Goal: Task Accomplishment & Management: Complete application form

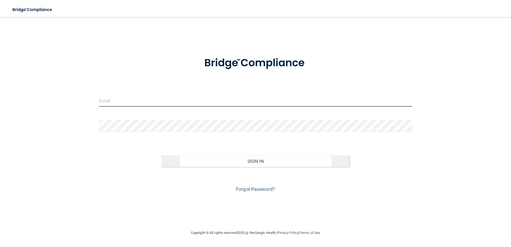
type input "[EMAIL_ADDRESS][DOMAIN_NAME]"
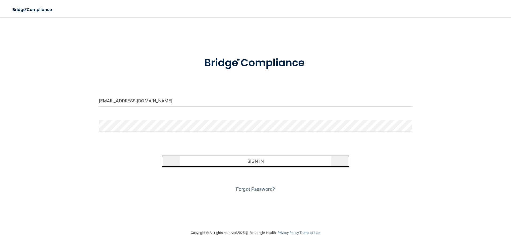
click at [253, 160] on button "Sign In" at bounding box center [255, 161] width 188 height 12
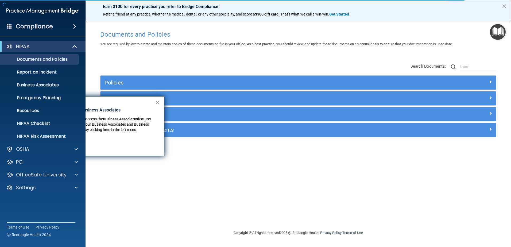
click at [157, 101] on button "×" at bounding box center [157, 102] width 5 height 9
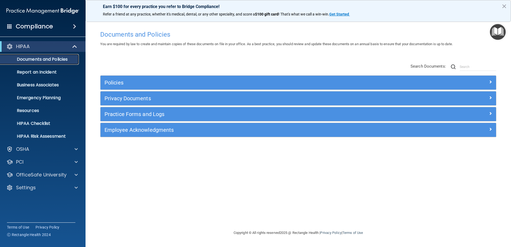
click at [48, 58] on p "Documents and Policies" at bounding box center [39, 59] width 73 height 5
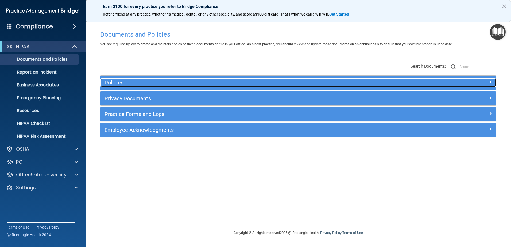
click at [119, 86] on div "Policies" at bounding box center [248, 82] width 296 height 9
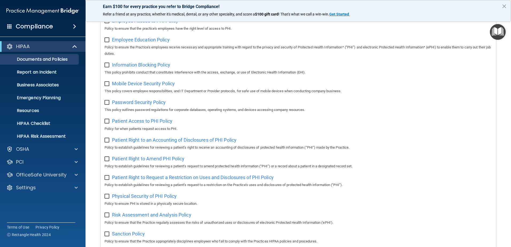
scroll to position [187, 0]
click at [108, 123] on input "checkbox" at bounding box center [107, 121] width 6 height 4
checkbox input "true"
click at [118, 123] on span "Patient Access to PHI Policy" at bounding box center [142, 120] width 60 height 6
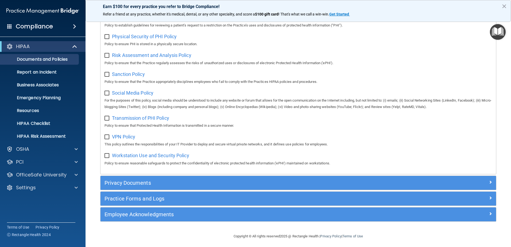
scroll to position [354, 0]
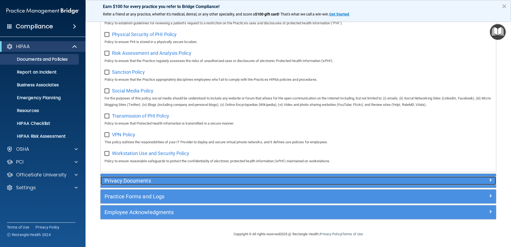
click at [221, 184] on div "Privacy Documents" at bounding box center [248, 180] width 296 height 9
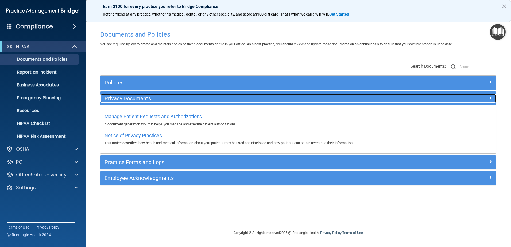
scroll to position [0, 0]
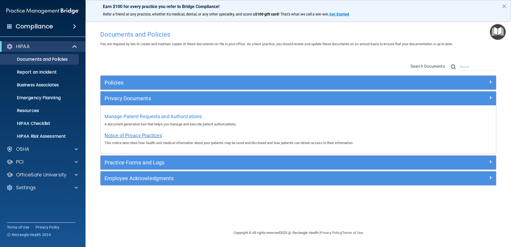
click at [156, 135] on span "Notice of Privacy Practices" at bounding box center [132, 135] width 57 height 6
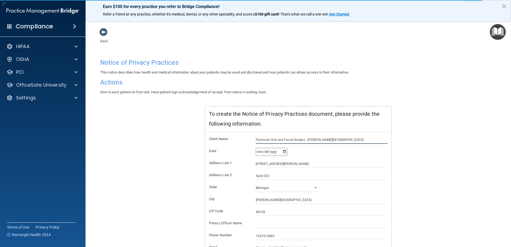
click at [318, 139] on input "Plymouth Oral and Facial Surgery - [PERSON_NAME][GEOGRAPHIC_DATA]" at bounding box center [322, 140] width 132 height 8
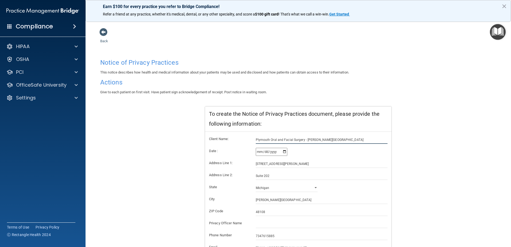
drag, startPoint x: 320, startPoint y: 139, endPoint x: 305, endPoint y: 140, distance: 15.0
click at [305, 140] on input "Plymouth Oral and Facial Surgery - [PERSON_NAME][GEOGRAPHIC_DATA]" at bounding box center [322, 140] width 132 height 8
type input "Plymouth Oral and Facial Surgery - [GEOGRAPHIC_DATA]"
type input "[STREET_ADDRESS]"
type input "Suite 211"
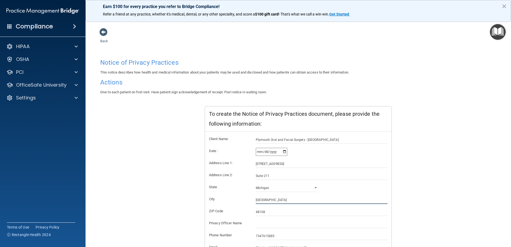
type input "Plymouth"
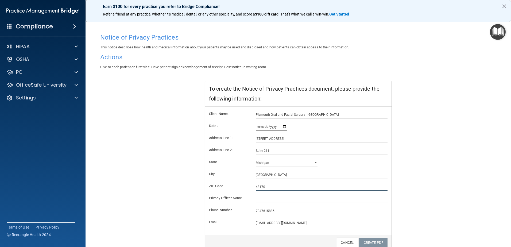
scroll to position [50, 0]
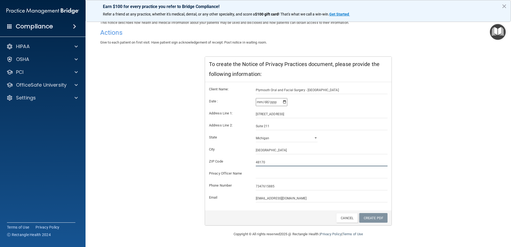
type input "48170"
drag, startPoint x: 278, startPoint y: 187, endPoint x: 242, endPoint y: 186, distance: 35.8
click at [242, 186] on div "Phone Number 7347615885" at bounding box center [298, 186] width 186 height 8
type input "7344550710"
drag, startPoint x: 289, startPoint y: 200, endPoint x: 246, endPoint y: 199, distance: 43.3
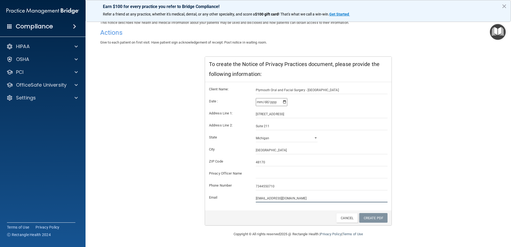
click at [246, 199] on div "Email pofsinmi@yahoo.com" at bounding box center [298, 198] width 186 height 8
type input "o"
type input "info@trilliumoralsurgery.com"
drag, startPoint x: 301, startPoint y: 91, endPoint x: 250, endPoint y: 88, distance: 51.6
click at [252, 88] on div "Plymouth Oral and Facial Surgery - Plymouth" at bounding box center [322, 90] width 140 height 8
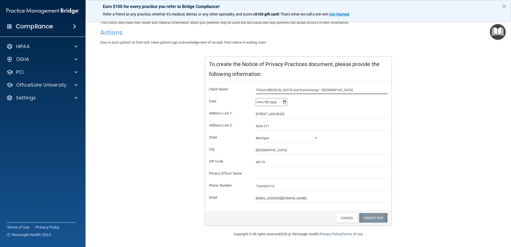
type input "Trillium Oral Surgery and Implantology - Plymouth"
click at [369, 216] on link "Create PDF" at bounding box center [373, 218] width 28 height 10
click at [313, 193] on form "Client Name: Trillium Oral Surgery and Implantology - Plymouth Date : 2025-09-2…" at bounding box center [298, 144] width 178 height 116
click at [284, 102] on input "2025-09-25" at bounding box center [272, 102] width 32 height 8
click at [375, 218] on link "Create PDF" at bounding box center [373, 218] width 28 height 10
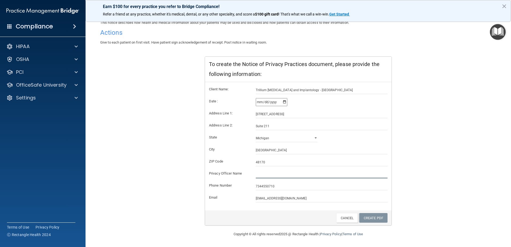
click at [288, 171] on input "text" at bounding box center [322, 174] width 132 height 8
type input "Jeffrey Wasielewski"
click at [374, 217] on link "Create PDF" at bounding box center [373, 218] width 28 height 10
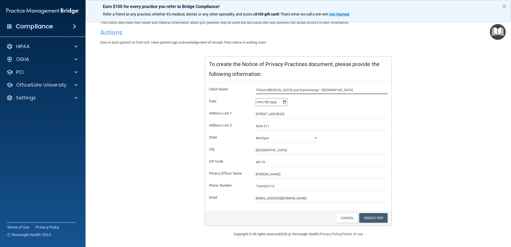
drag, startPoint x: 328, startPoint y: 89, endPoint x: 309, endPoint y: 89, distance: 18.7
click at [309, 89] on input "Trillium Oral Surgery and Implantology - Plymouth" at bounding box center [322, 90] width 132 height 8
type input "Trillium Oral Surgery and Implantology"
drag, startPoint x: 288, startPoint y: 115, endPoint x: 244, endPoint y: 113, distance: 44.9
click at [244, 113] on div "Address Line 1: 9416 S Main Street" at bounding box center [298, 114] width 186 height 8
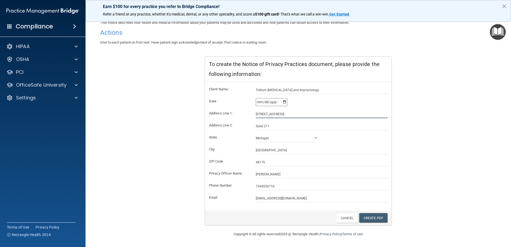
type input "1303 S Main Street"
type input "Suite B"
type input "Chelsea"
type input "48118"
click at [370, 215] on link "Create PDF" at bounding box center [373, 218] width 28 height 10
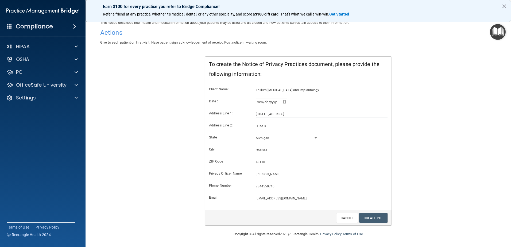
drag, startPoint x: 283, startPoint y: 113, endPoint x: 242, endPoint y: 112, distance: 40.6
click at [242, 112] on div "Address Line 1: 1303 S Main Street" at bounding box center [298, 114] width 186 height 8
type input "315 E. Eisenhower Parkway"
type input "Suite 202"
type input "Ann Arbor"
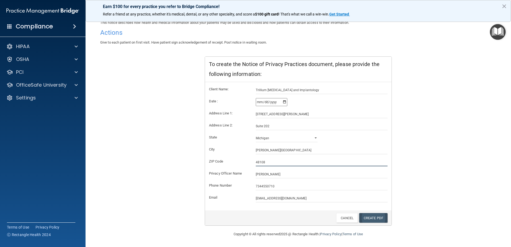
type input "48108"
click at [376, 218] on link "Create PDF" at bounding box center [373, 218] width 28 height 10
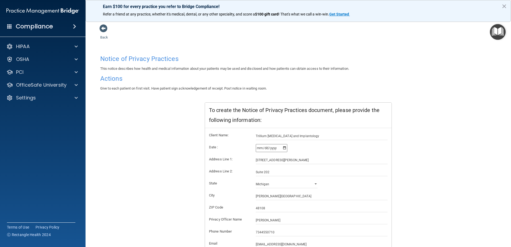
scroll to position [0, 0]
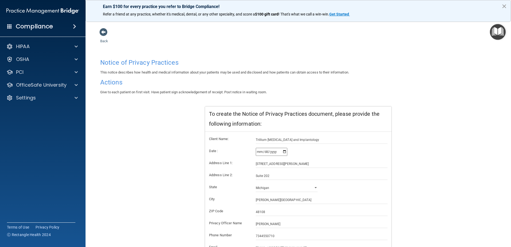
click at [503, 6] on button "×" at bounding box center [503, 6] width 5 height 9
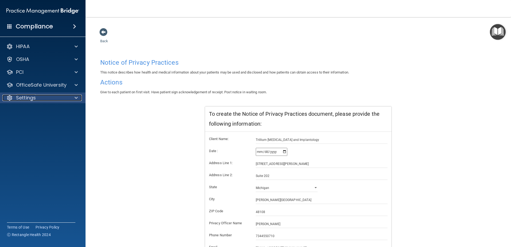
click at [78, 97] on div at bounding box center [75, 98] width 13 height 6
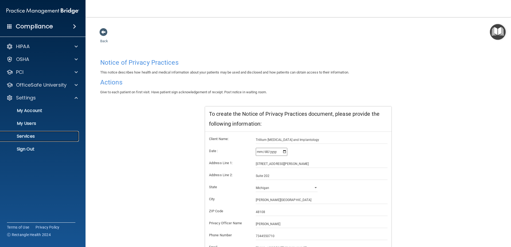
click at [21, 135] on p "Services" at bounding box center [39, 136] width 73 height 5
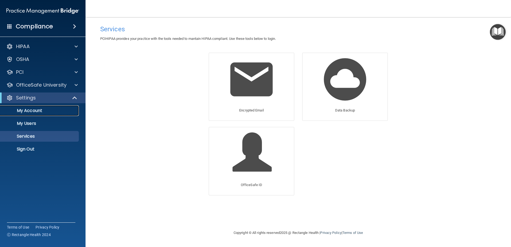
click at [41, 111] on p "My Account" at bounding box center [39, 110] width 73 height 5
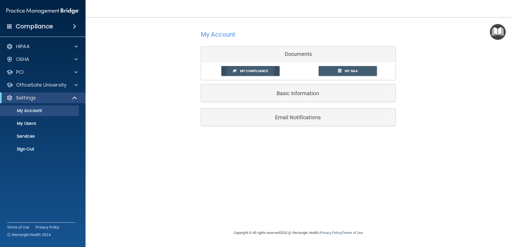
click at [249, 72] on span "My Compliance" at bounding box center [254, 71] width 28 height 4
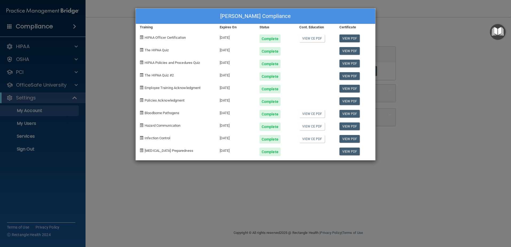
click at [397, 65] on div "Rachel Kallioinen's Compliance Training Expires On Status Cont. Education Certi…" at bounding box center [255, 123] width 511 height 247
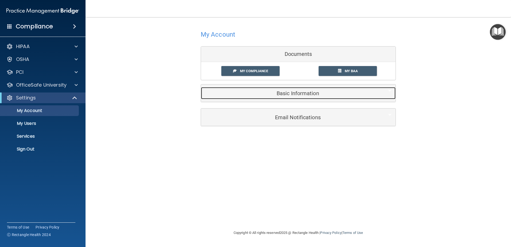
click at [297, 93] on h5 "Basic Information" at bounding box center [290, 93] width 170 height 6
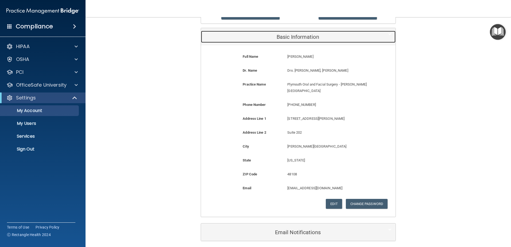
scroll to position [72, 0]
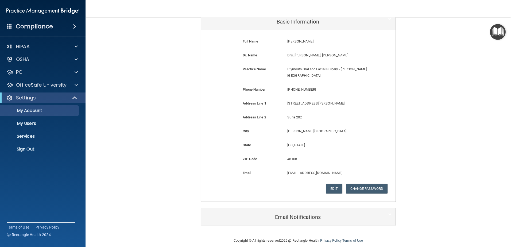
click at [121, 170] on div "My Account Documents My Compliance My Compliance My BAA Basic Information Full …" at bounding box center [298, 91] width 404 height 281
click at [73, 48] on div at bounding box center [75, 46] width 13 height 6
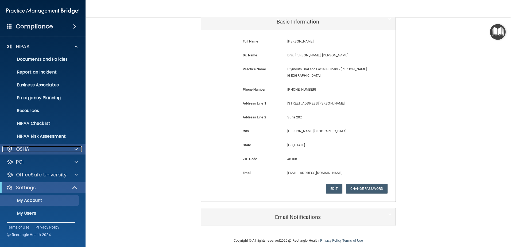
click at [73, 150] on div at bounding box center [75, 149] width 13 height 6
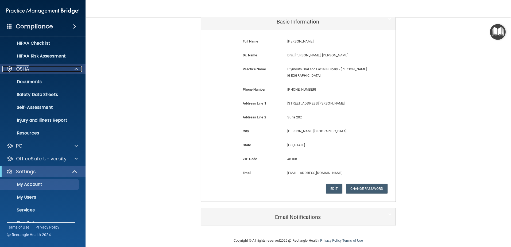
scroll to position [90, 0]
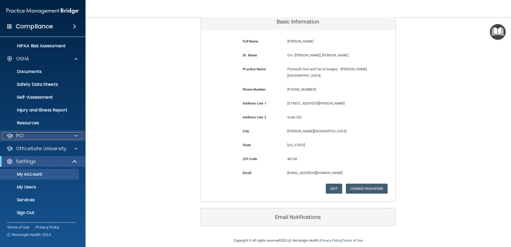
click at [73, 133] on div at bounding box center [75, 135] width 13 height 6
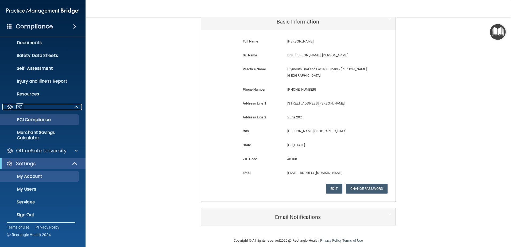
scroll to position [121, 0]
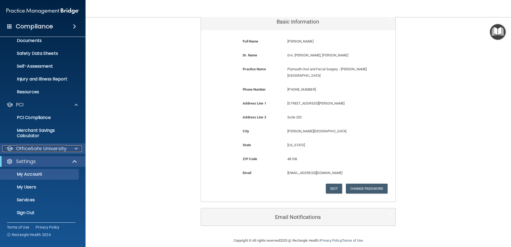
click at [73, 147] on div at bounding box center [75, 148] width 13 height 6
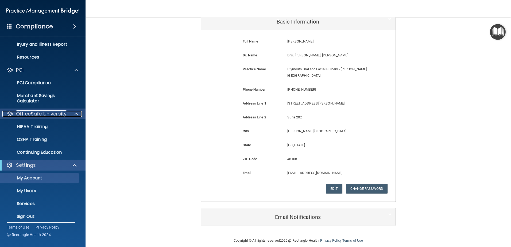
scroll to position [160, 0]
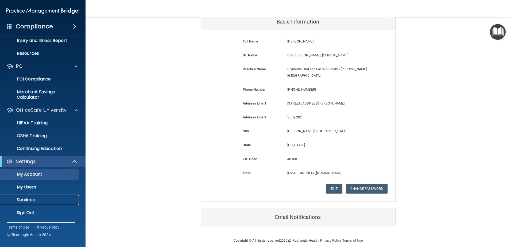
click at [32, 199] on p "Services" at bounding box center [39, 199] width 73 height 5
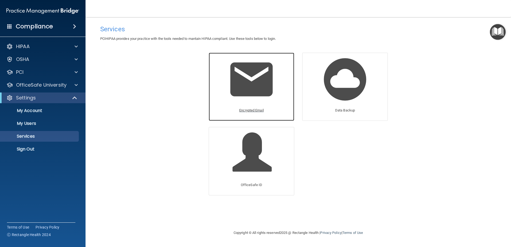
click at [254, 81] on img at bounding box center [251, 79] width 51 height 51
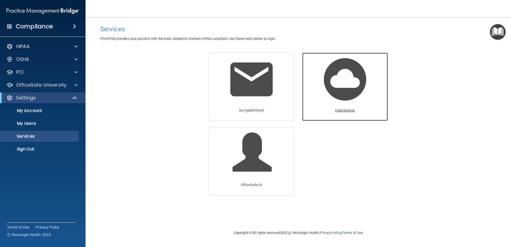
click at [347, 110] on p "Data Backup" at bounding box center [345, 110] width 20 height 6
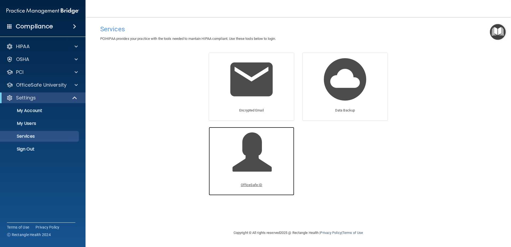
click at [258, 154] on span at bounding box center [257, 156] width 51 height 47
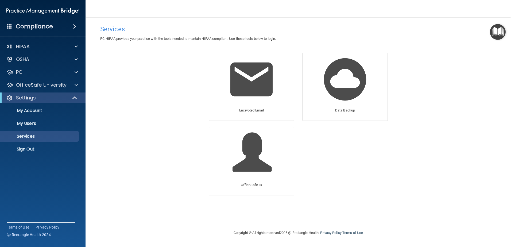
click at [74, 24] on span at bounding box center [74, 26] width 3 height 6
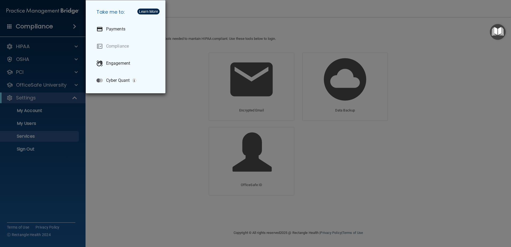
click at [74, 10] on div "Take me to: Payments Compliance Engagement Cyber Quant" at bounding box center [255, 123] width 511 height 247
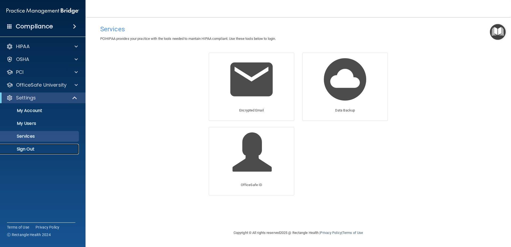
click at [26, 149] on p "Sign Out" at bounding box center [39, 148] width 73 height 5
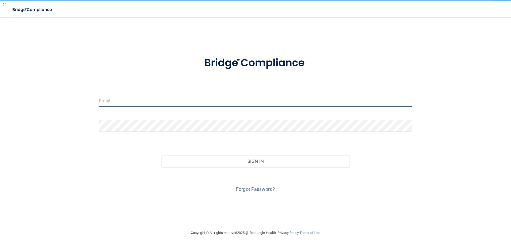
type input "[EMAIL_ADDRESS][DOMAIN_NAME]"
